Goal: Information Seeking & Learning: Check status

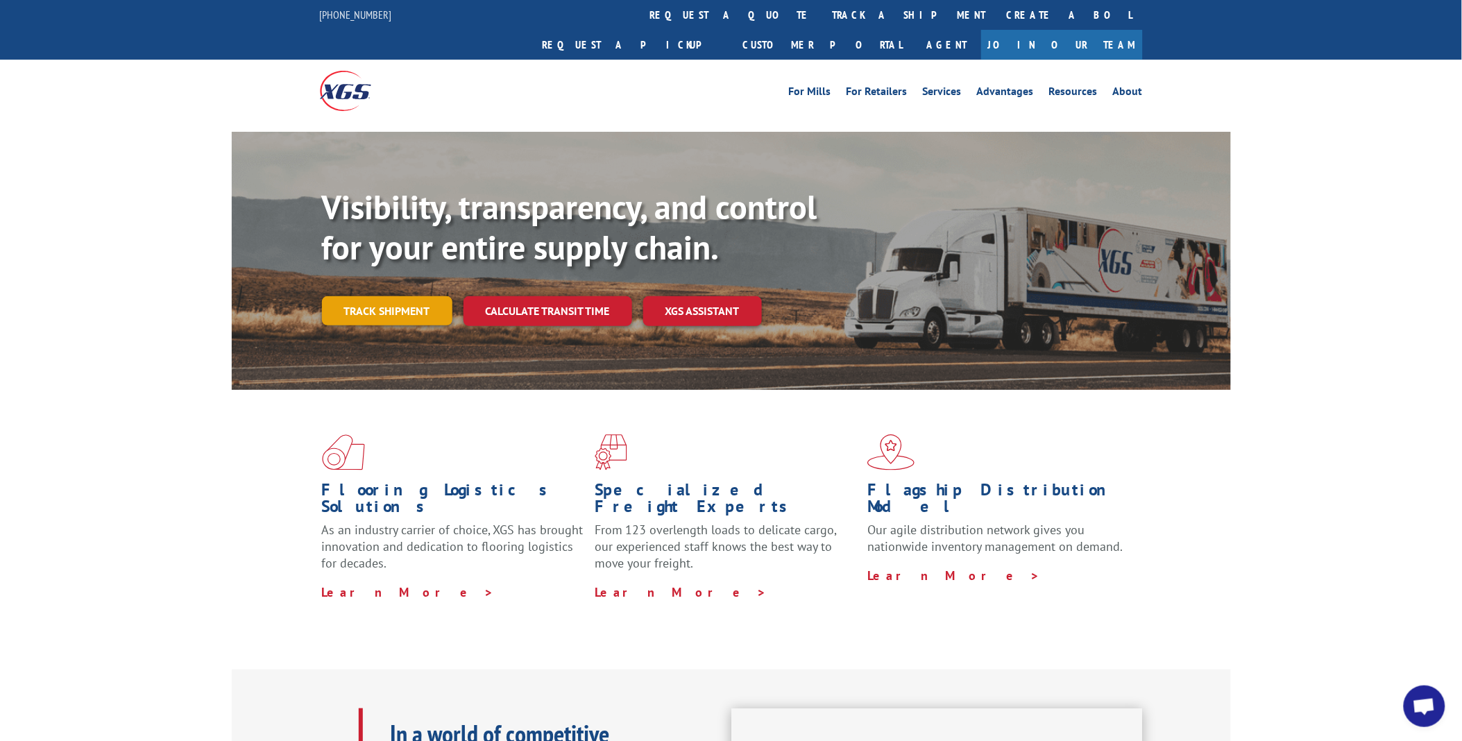
click at [416, 296] on link "Track shipment" at bounding box center [387, 310] width 130 height 29
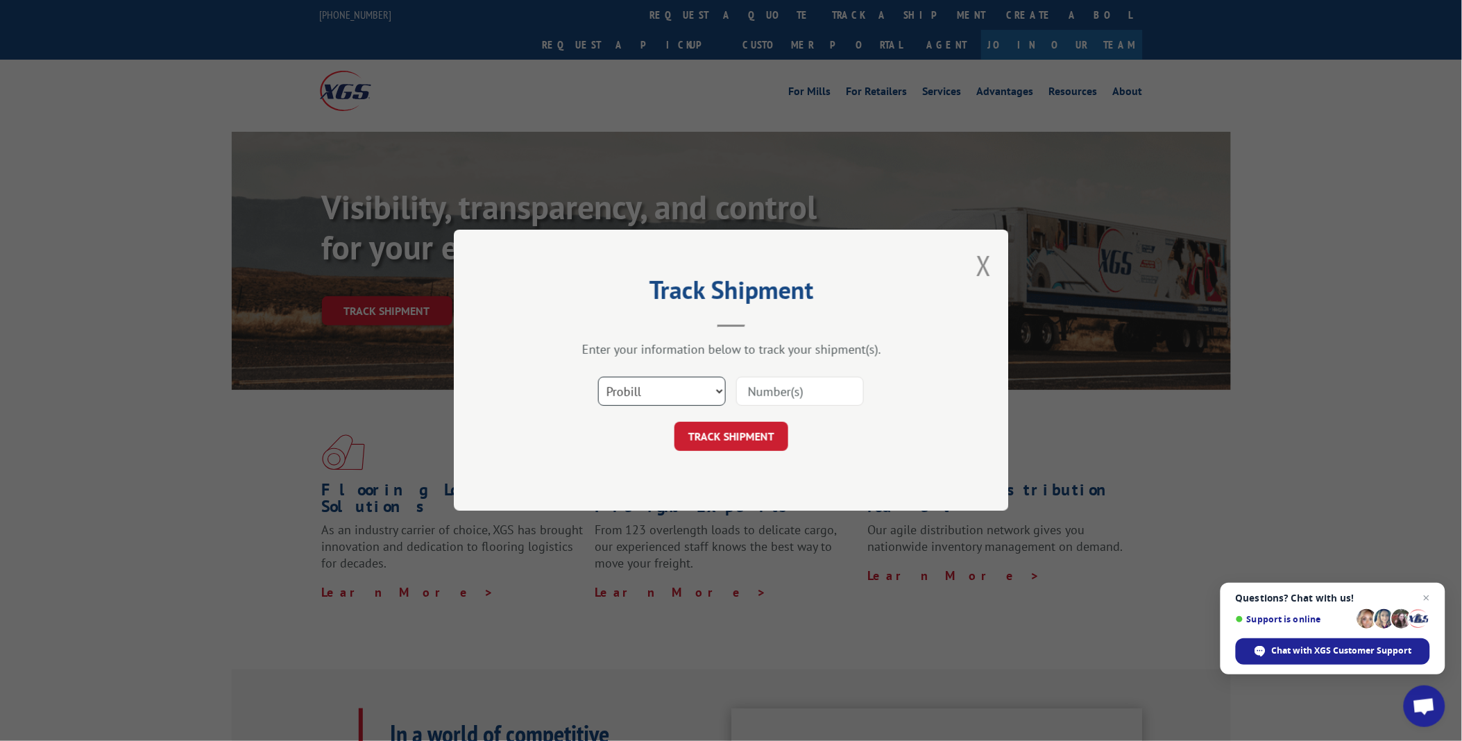
click at [716, 391] on select "Select category... Probill BOL PO" at bounding box center [662, 391] width 128 height 29
select select "bol"
click at [598, 377] on select "Select category... Probill BOL PO" at bounding box center [662, 391] width 128 height 29
click at [755, 392] on input at bounding box center [800, 391] width 128 height 29
type input "255162"
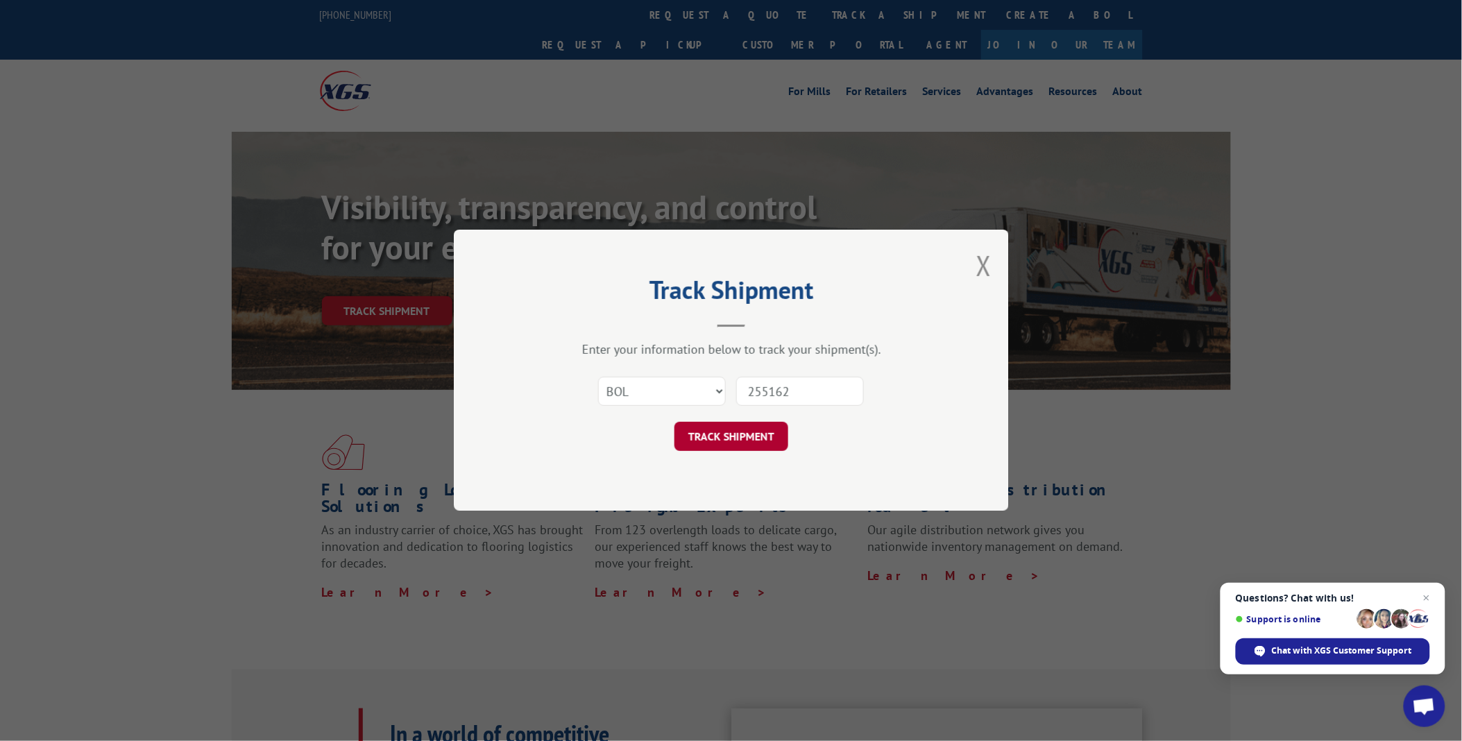
click at [754, 441] on button "TRACK SHIPMENT" at bounding box center [731, 437] width 114 height 29
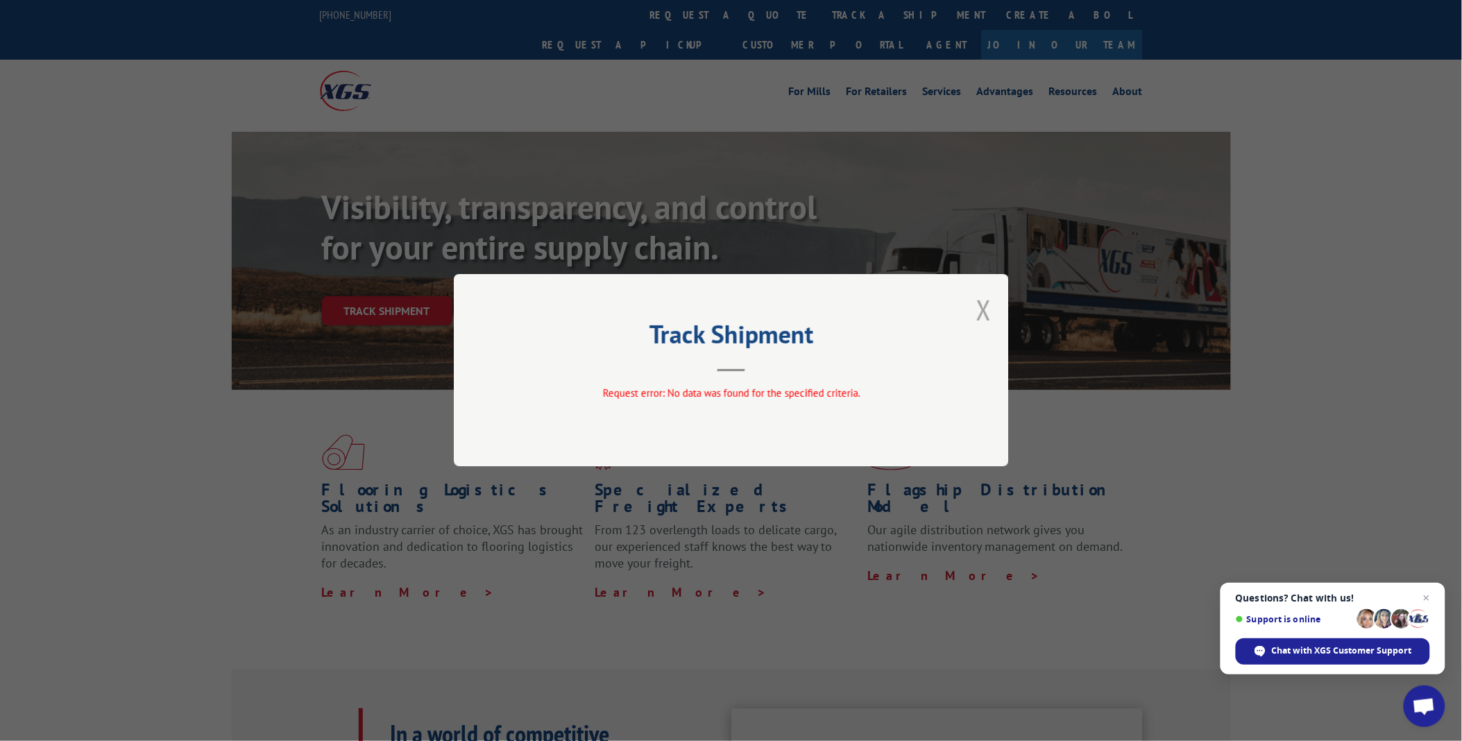
click at [980, 318] on button "Close modal" at bounding box center [983, 309] width 15 height 37
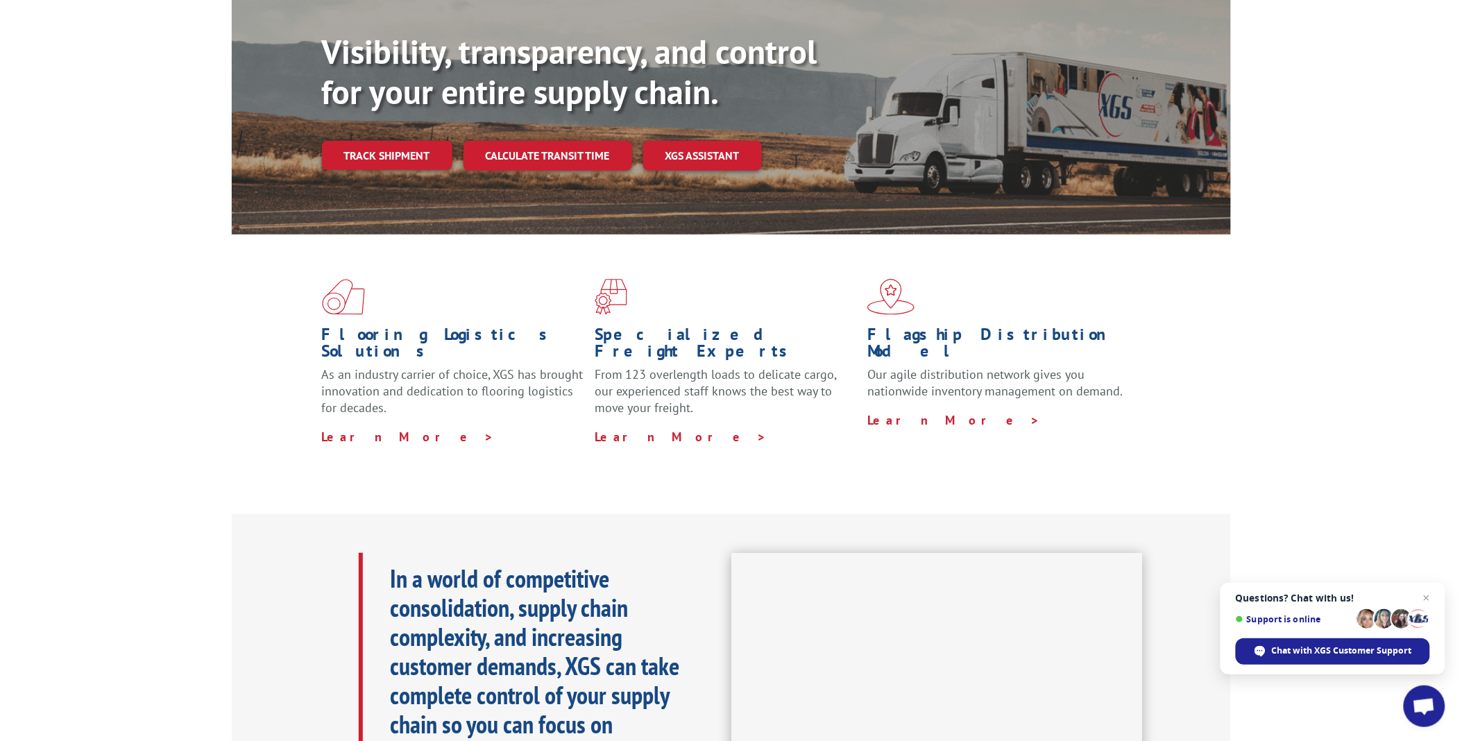
scroll to position [154, 0]
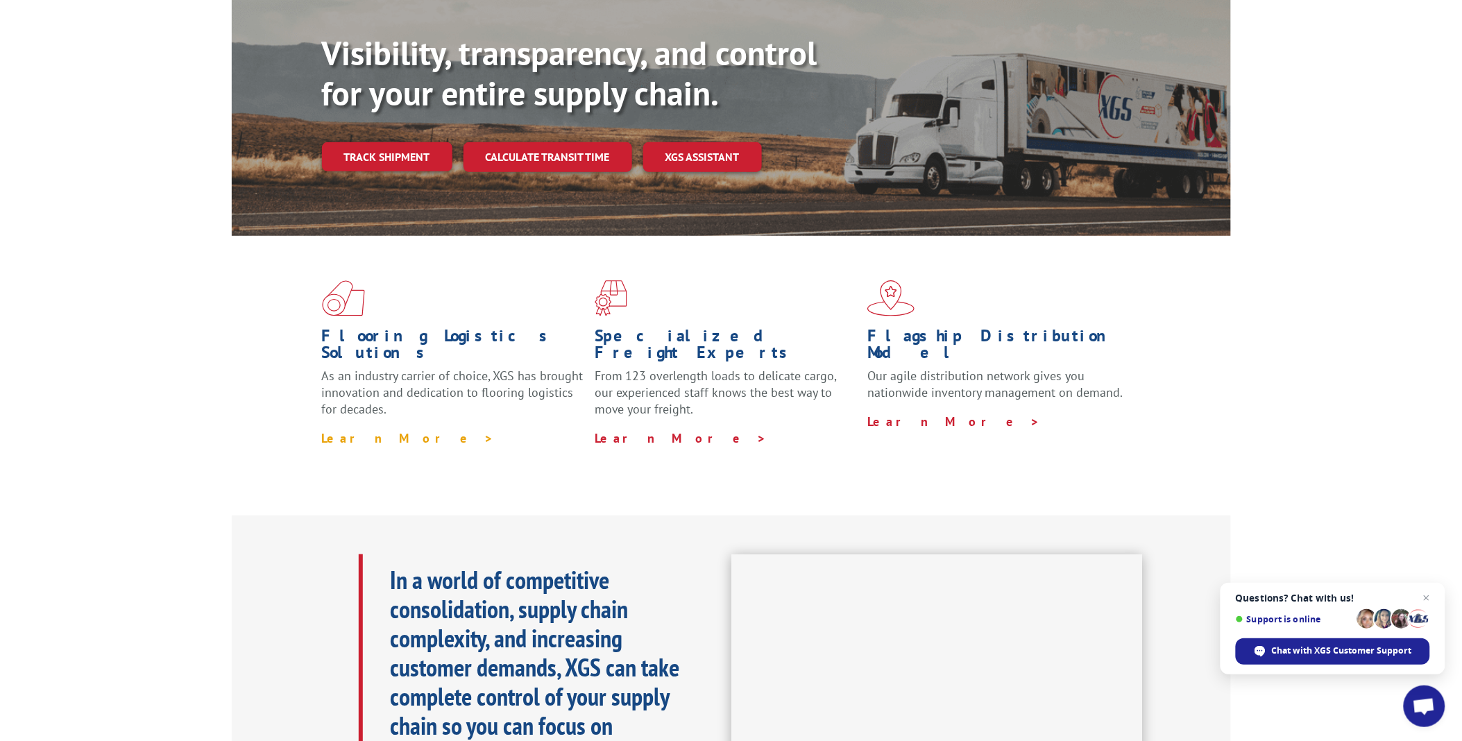
click at [341, 430] on link "Learn More >" at bounding box center [408, 438] width 173 height 16
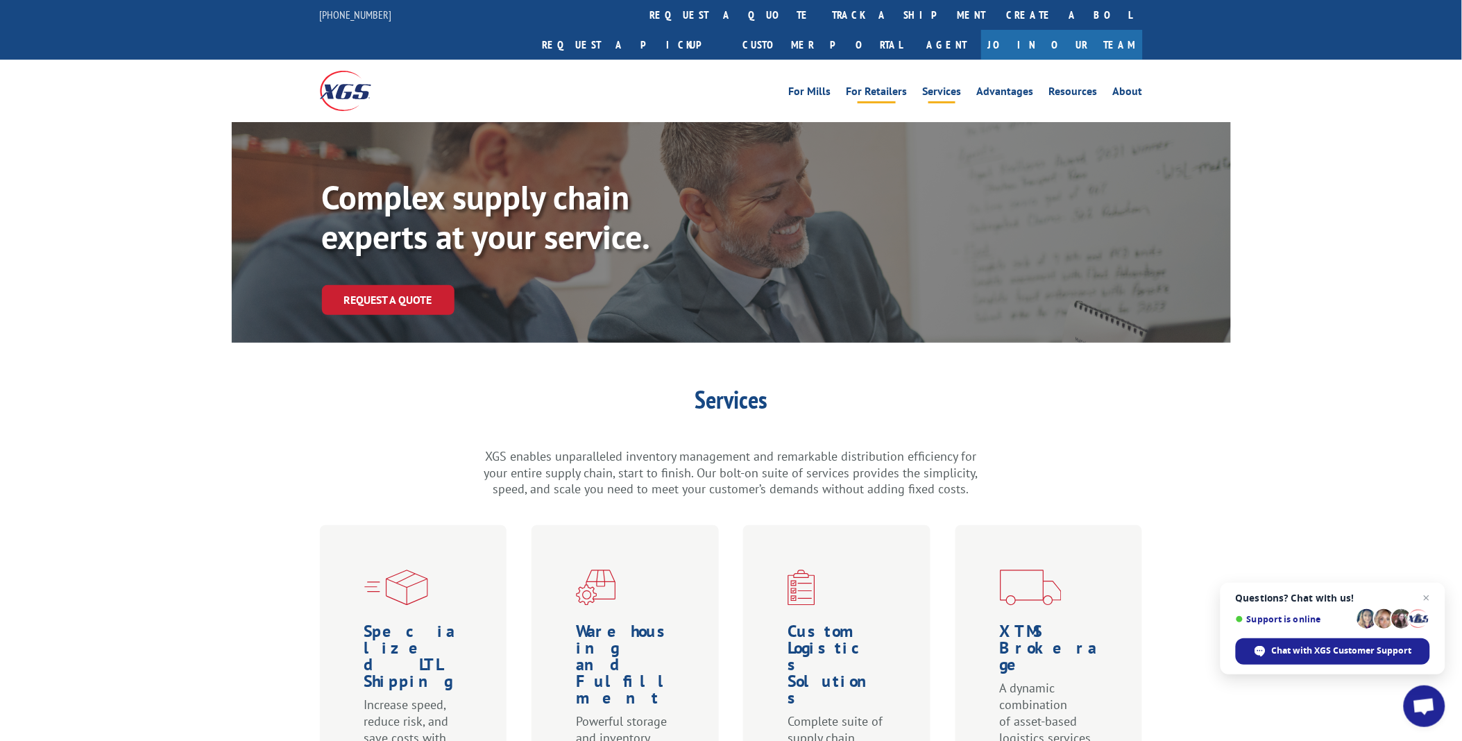
click at [889, 86] on link "For Retailers" at bounding box center [877, 93] width 61 height 15
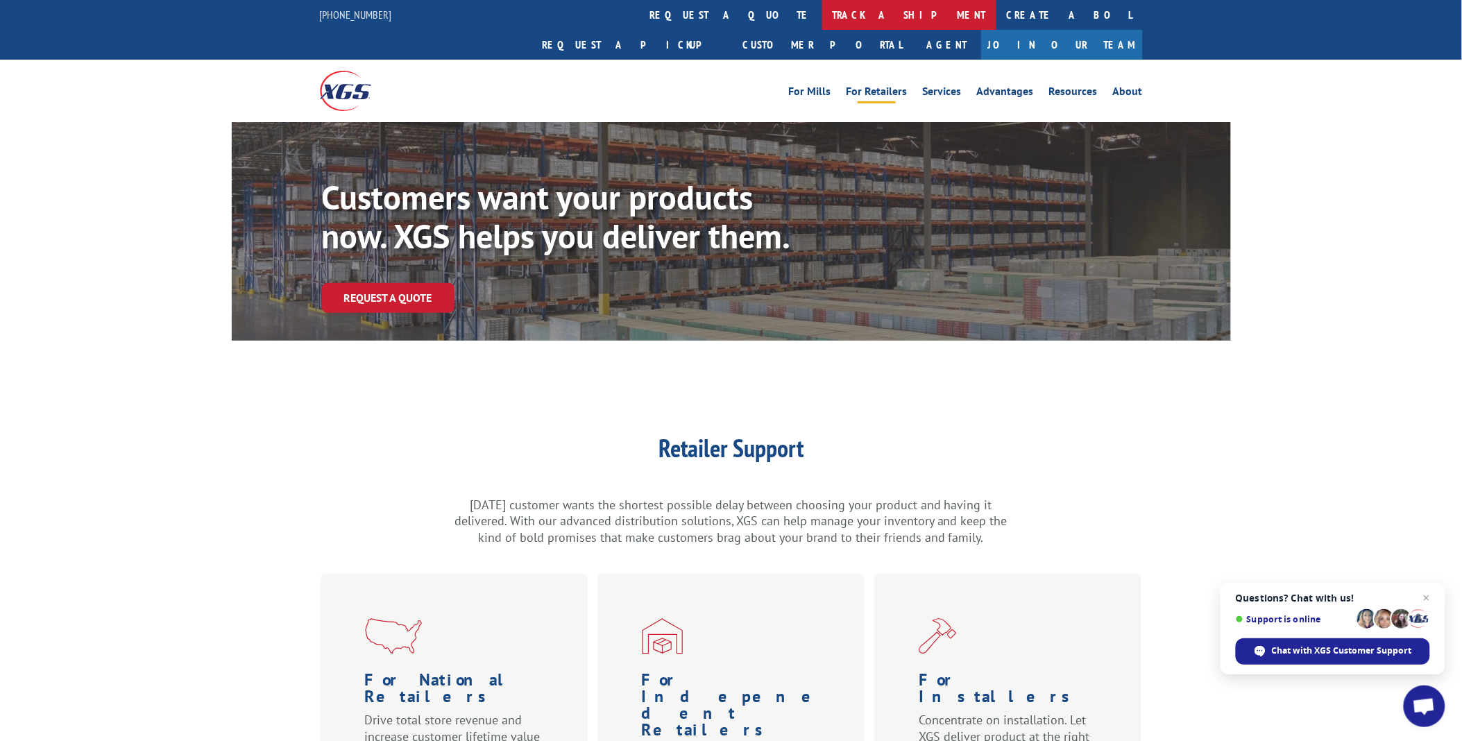
click at [822, 18] on link "track a shipment" at bounding box center [909, 15] width 174 height 30
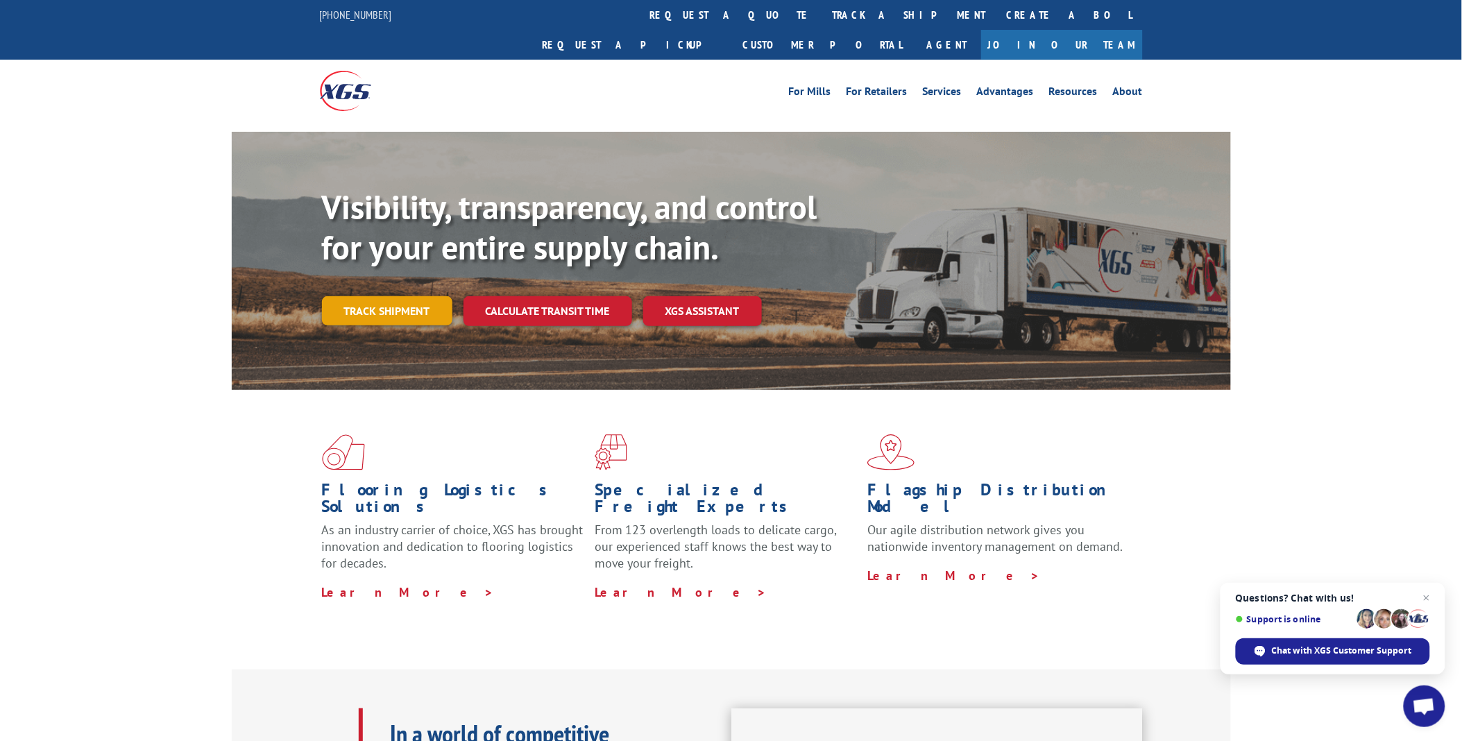
click at [393, 296] on link "Track shipment" at bounding box center [387, 310] width 130 height 29
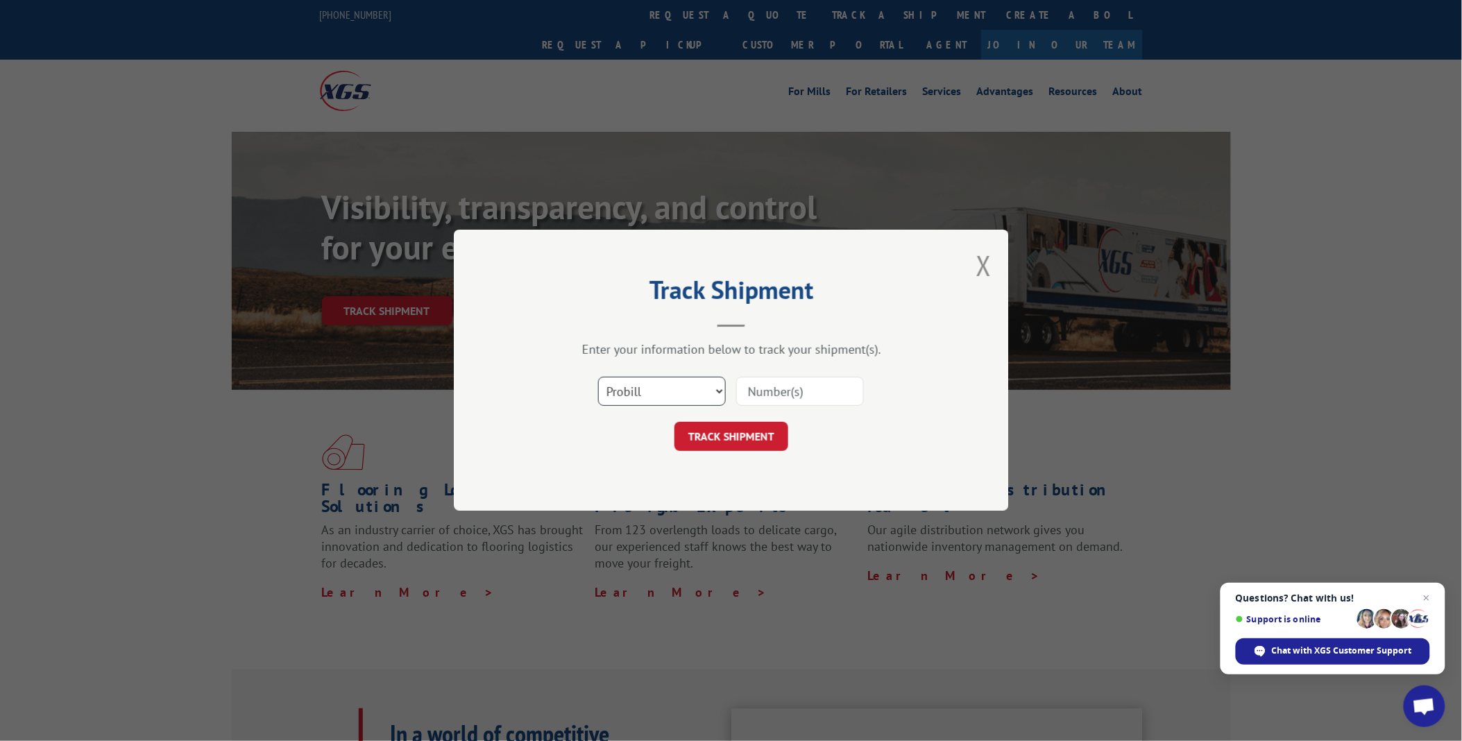
click at [717, 389] on select "Select category... Probill BOL PO" at bounding box center [662, 391] width 128 height 29
select select "bol"
click at [598, 377] on select "Select category... Probill BOL PO" at bounding box center [662, 391] width 128 height 29
click at [775, 394] on input at bounding box center [800, 391] width 128 height 29
type input "195339"
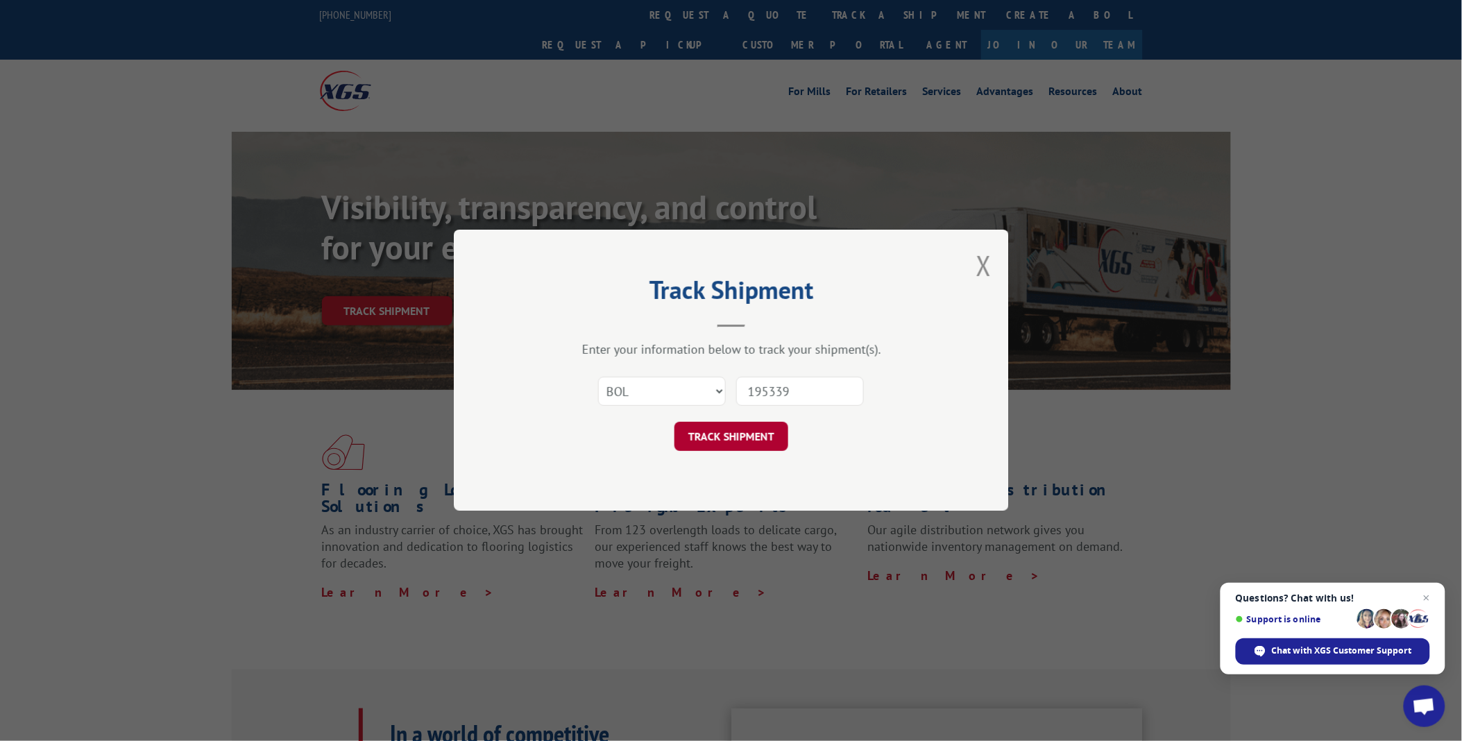
click at [750, 436] on button "TRACK SHIPMENT" at bounding box center [731, 437] width 114 height 29
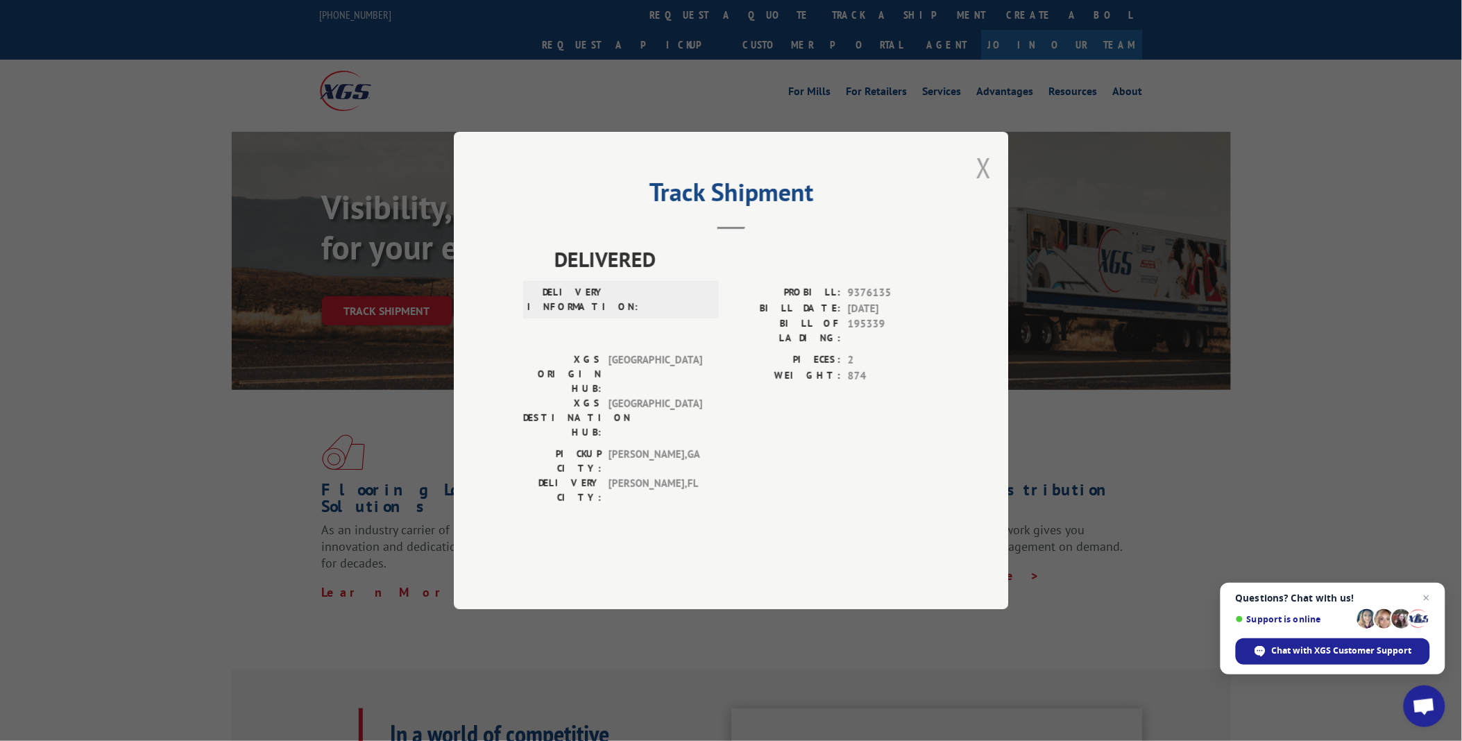
click at [987, 186] on button "Close modal" at bounding box center [983, 167] width 15 height 37
